Goal: Find specific page/section: Locate a particular part of the current website

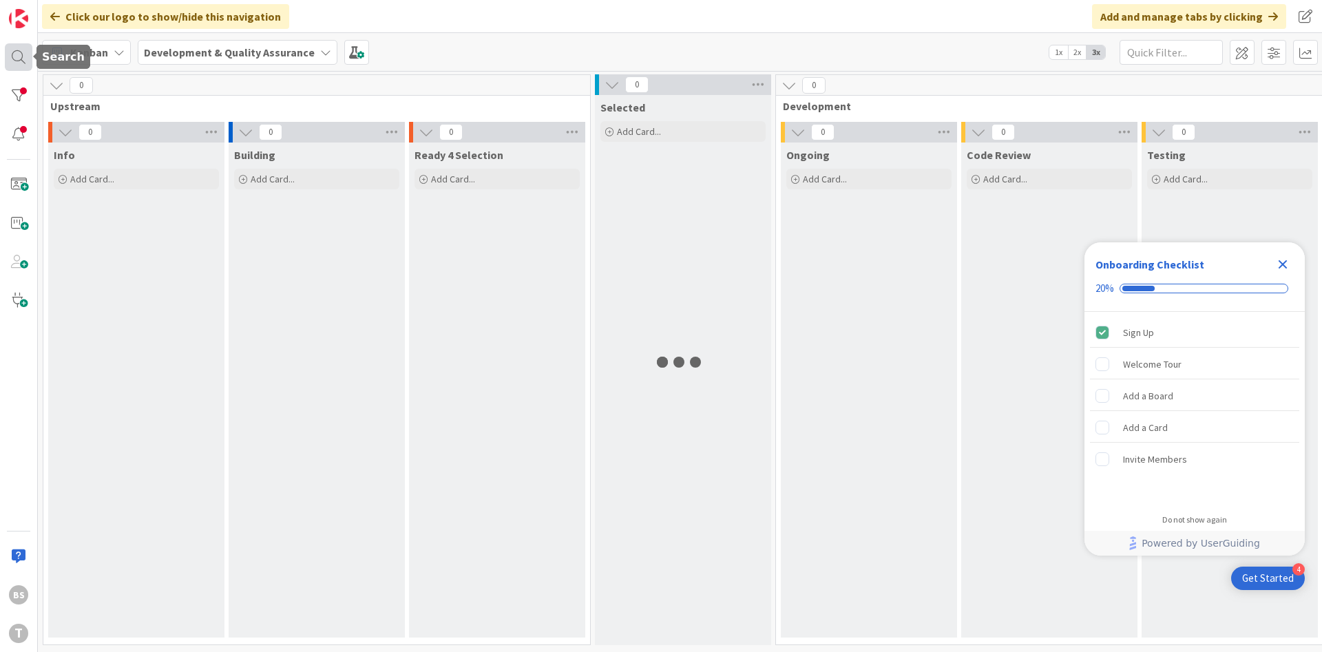
click at [25, 68] on div at bounding box center [19, 57] width 28 height 28
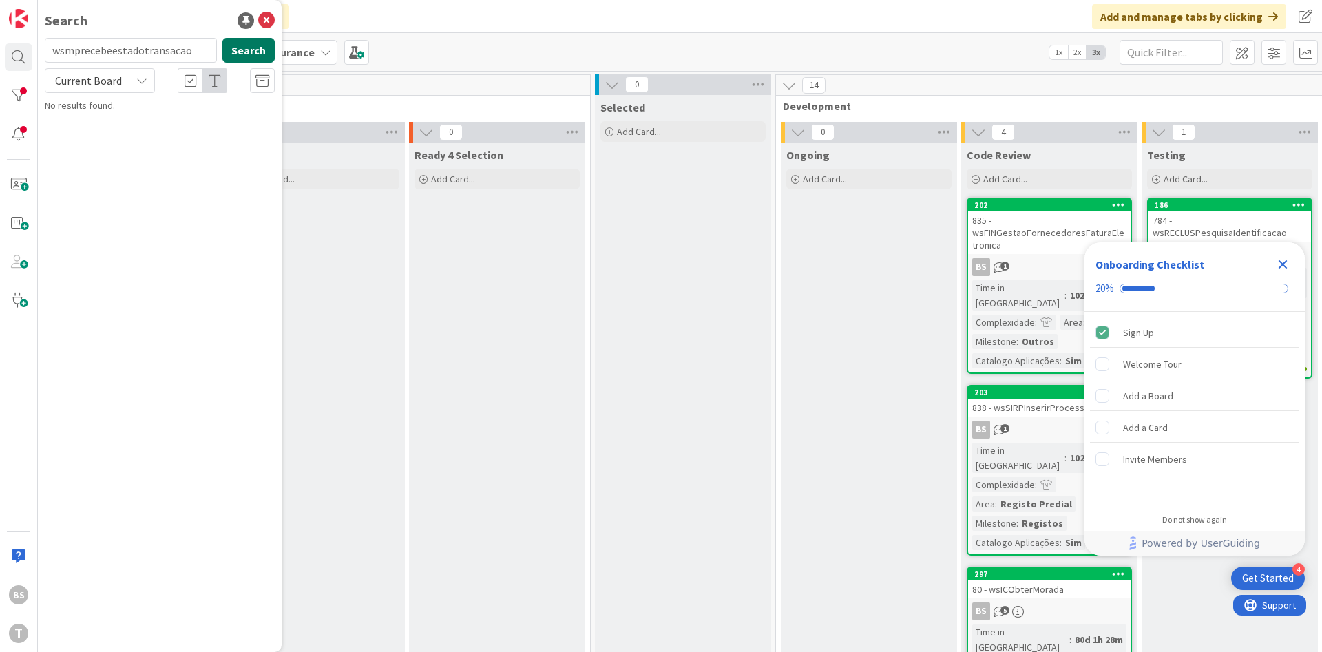
type input "wsmprecebeestadotransacao"
click at [255, 50] on button "Search" at bounding box center [248, 50] width 52 height 25
click at [171, 127] on mark "wsMPRecebeEstadoTransacao" at bounding box center [182, 121] width 132 height 14
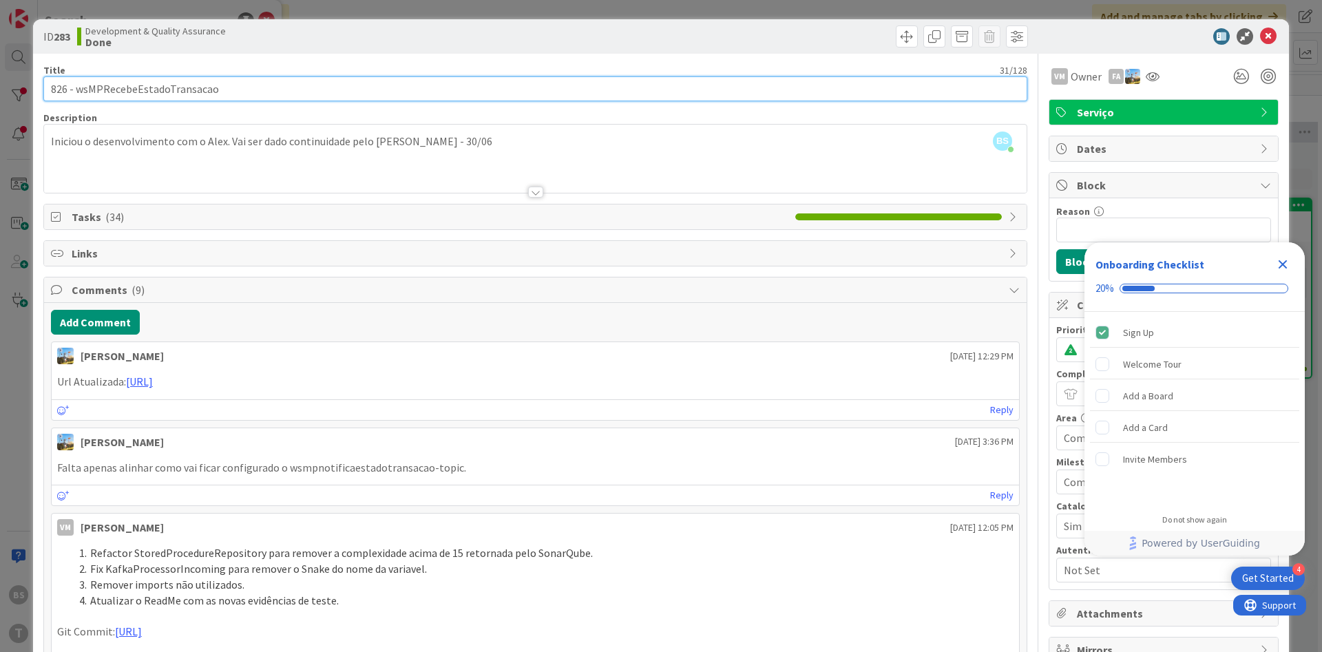
click at [182, 88] on input "826 - wsMPRecebeEstadoTransacao" at bounding box center [535, 88] width 984 height 25
click at [183, 88] on input "826 - wsMPRecebeEstadoTransacao" at bounding box center [535, 88] width 984 height 25
